Goal: Task Accomplishment & Management: Use online tool/utility

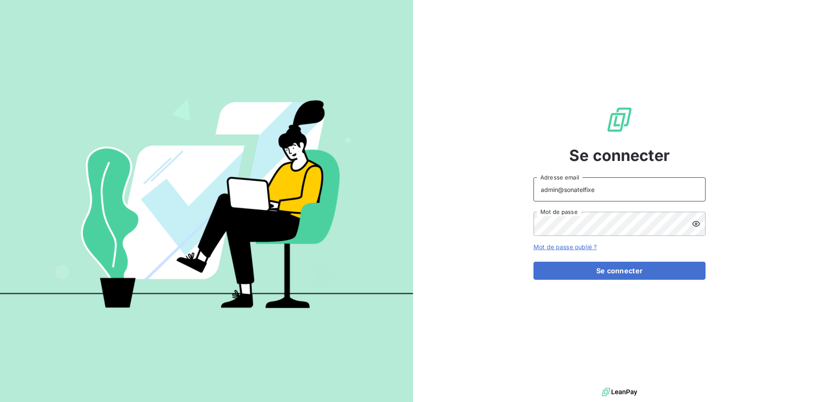
click at [573, 192] on input "admin@sonatelfixe" at bounding box center [620, 189] width 172 height 24
drag, startPoint x: 565, startPoint y: 191, endPoint x: 614, endPoint y: 191, distance: 49.1
click at [614, 191] on input "admin@sonatelfixe" at bounding box center [620, 189] width 172 height 24
type input "admin@odiceentreprise"
click at [534, 262] on button "Se connecter" at bounding box center [620, 271] width 172 height 18
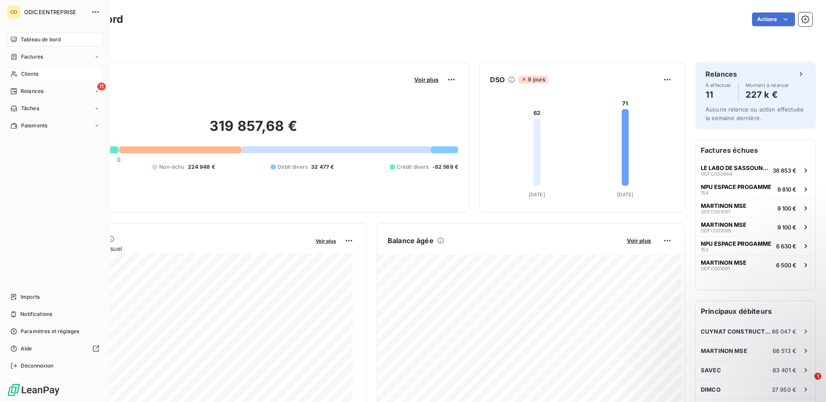
click at [28, 71] on span "Clients" at bounding box center [29, 74] width 17 height 8
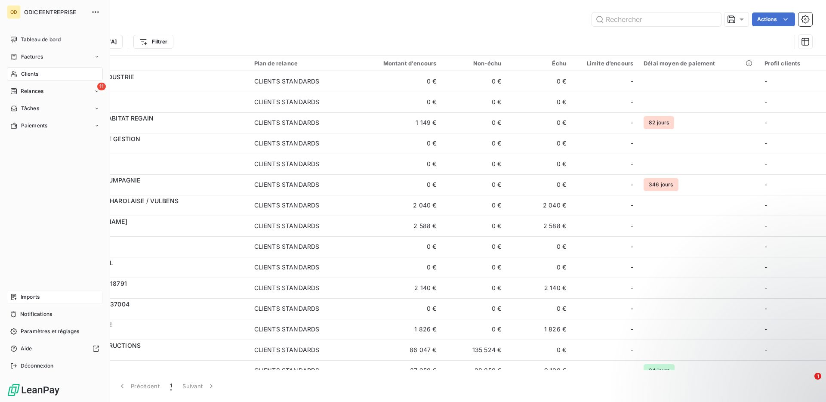
click at [29, 295] on span "Imports" at bounding box center [30, 297] width 19 height 8
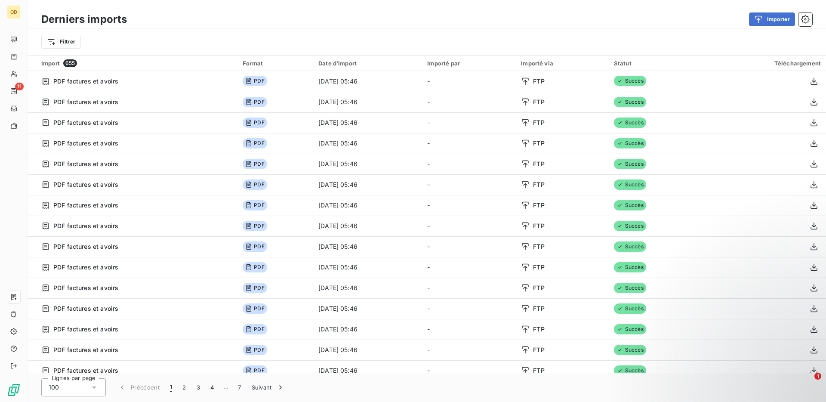
click at [73, 45] on html "OD 11 Derniers imports Importer Filtrer Import 655 Format Date d’import Importé…" at bounding box center [413, 201] width 826 height 402
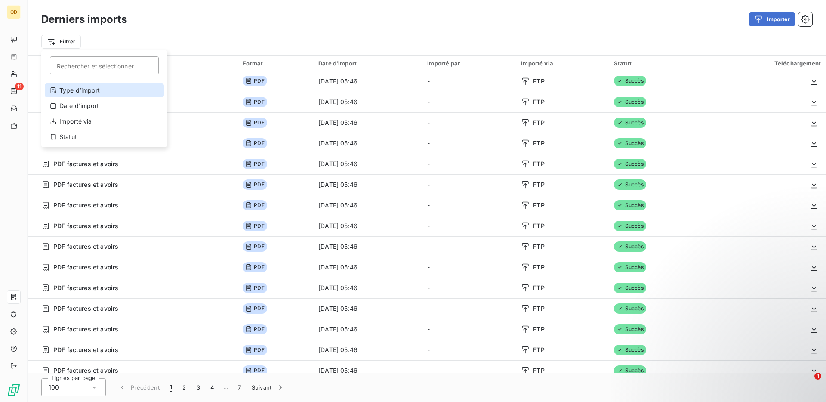
click at [108, 93] on div "Type d’import" at bounding box center [104, 90] width 119 height 14
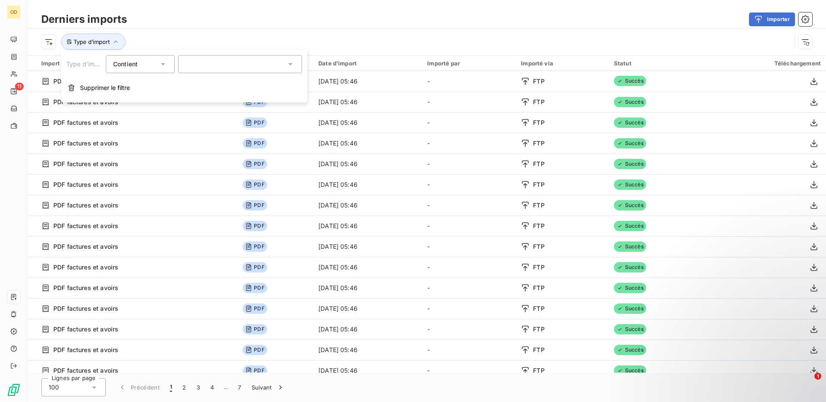
click at [249, 66] on div at bounding box center [240, 64] width 124 height 18
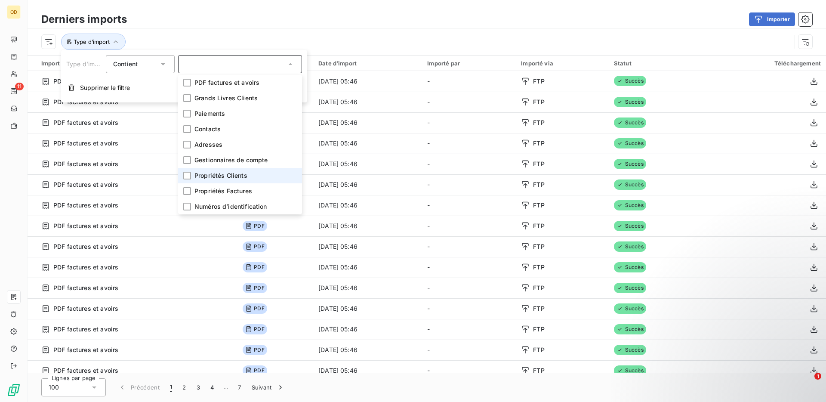
click at [238, 174] on span "Propriétés Clients" at bounding box center [220, 175] width 53 height 9
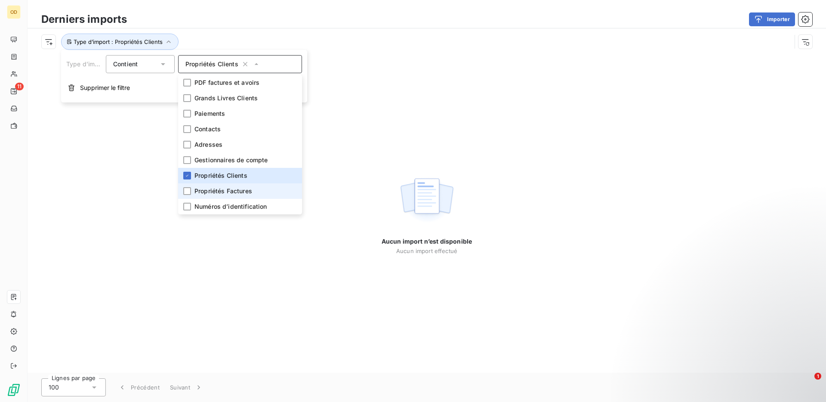
click at [234, 187] on span "Propriétés Factures" at bounding box center [223, 191] width 58 height 9
click at [352, 41] on div "Type d’import : Propriétés Clients , ..." at bounding box center [416, 42] width 750 height 16
